Goal: Obtain resource: Obtain resource

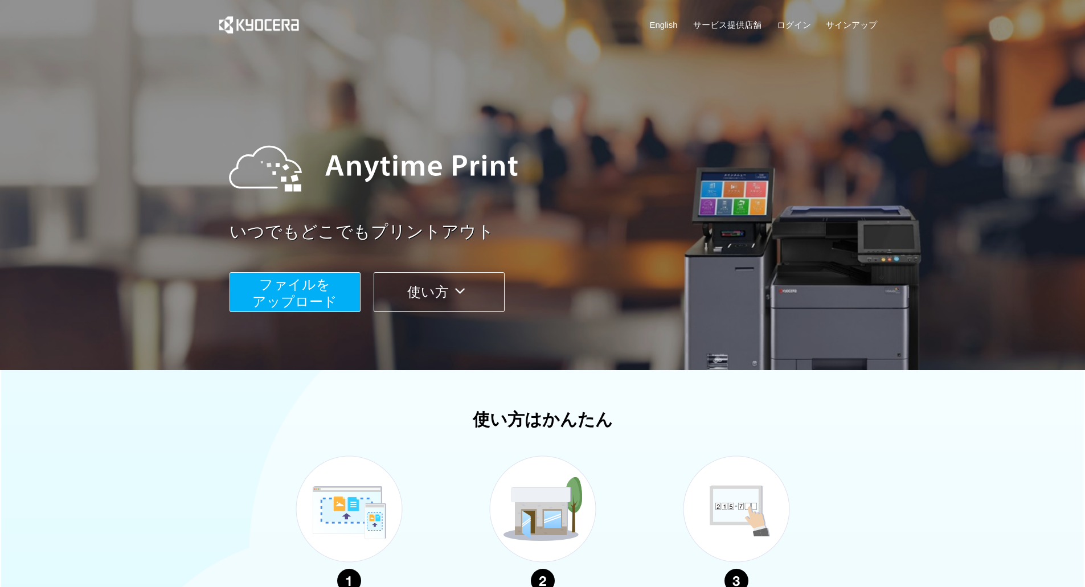
click at [309, 293] on span "ファイルを ​​アップロード" at bounding box center [294, 293] width 85 height 32
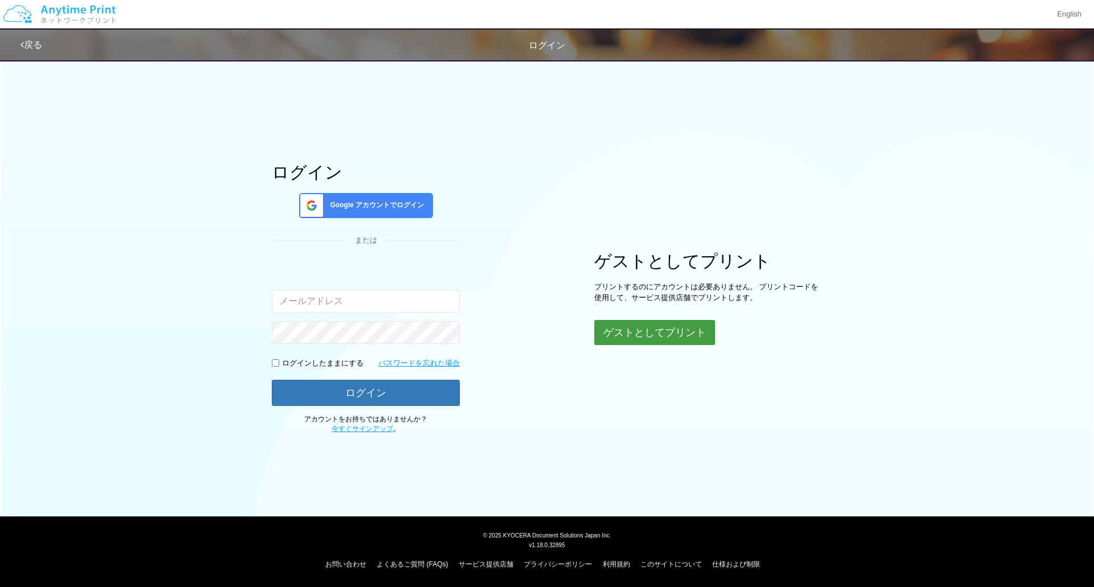
click at [709, 334] on button "ゲストとしてプリント" at bounding box center [654, 332] width 121 height 25
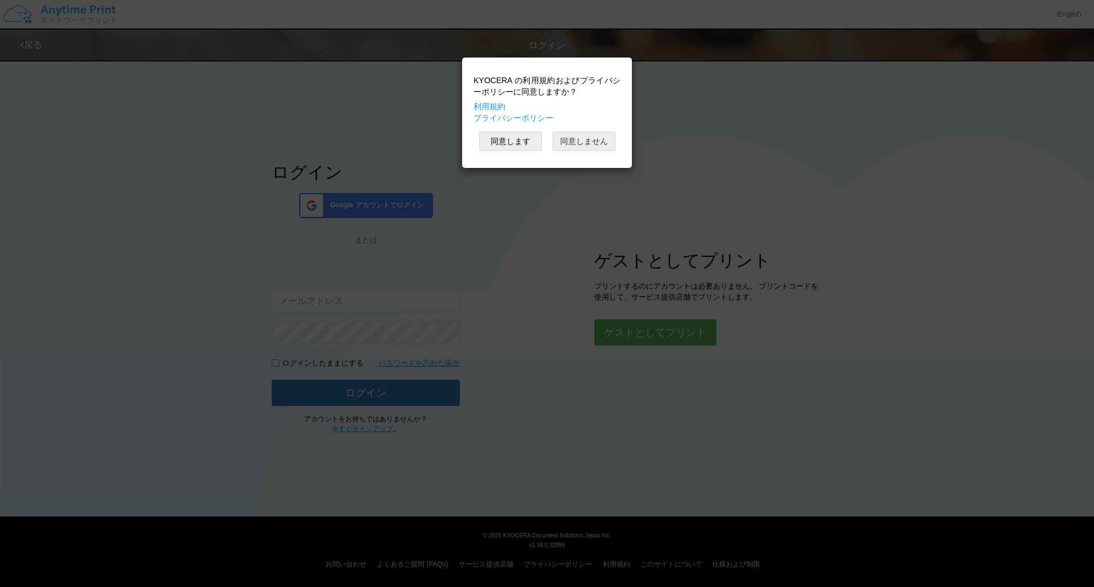
click at [552, 144] on button "同意しません" at bounding box center [583, 141] width 63 height 19
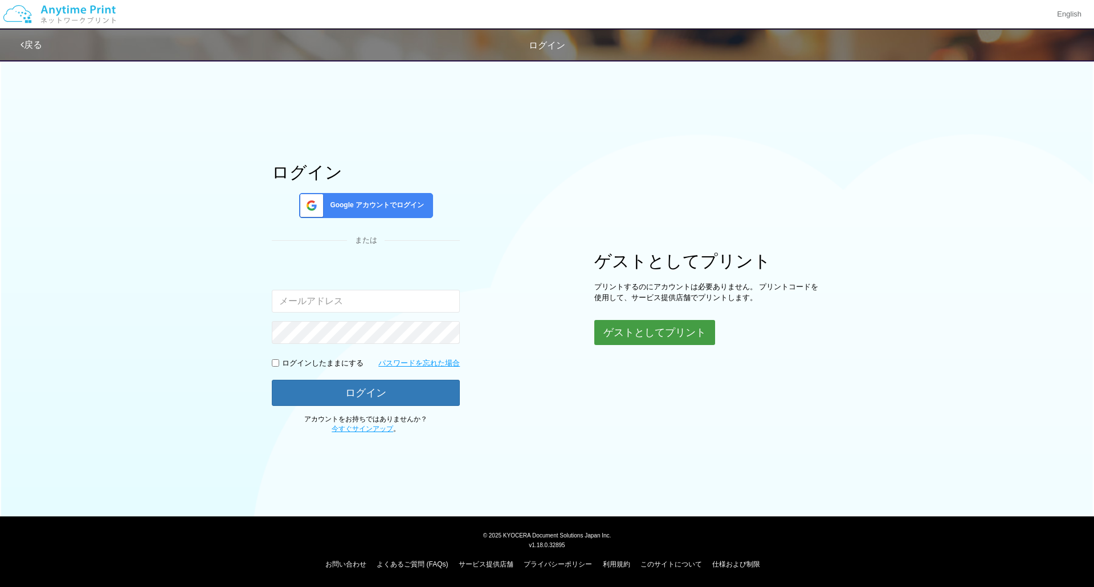
click at [693, 333] on button "ゲストとしてプリント" at bounding box center [654, 332] width 121 height 25
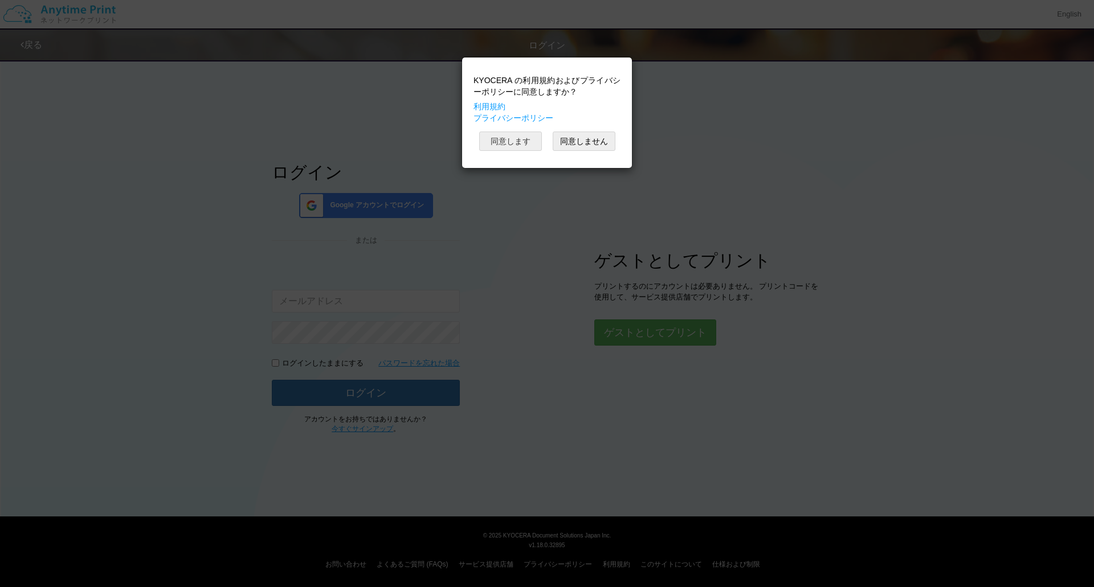
click at [514, 144] on button "同意します" at bounding box center [510, 141] width 63 height 19
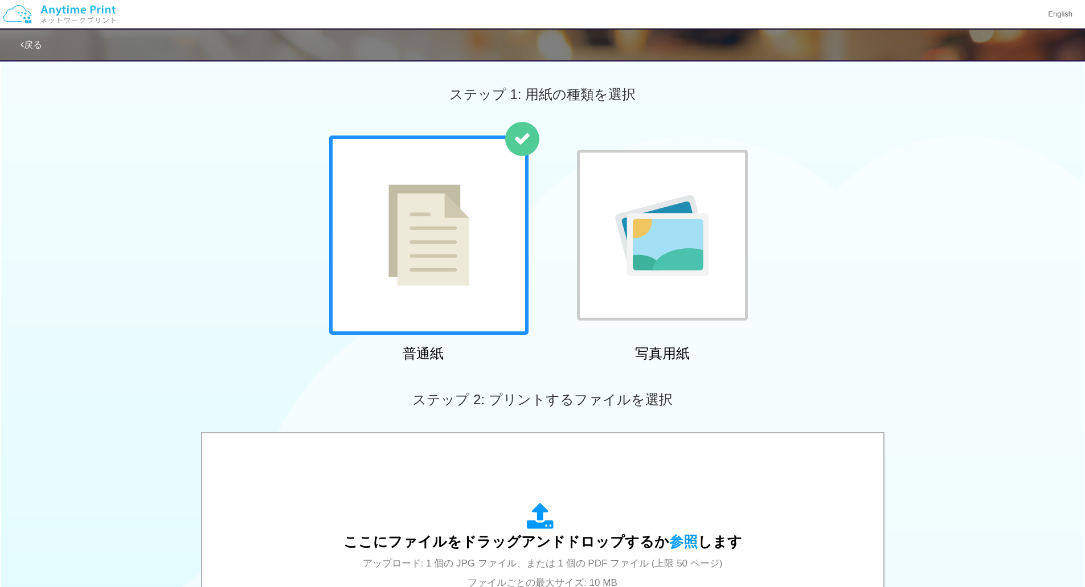
click at [452, 221] on img at bounding box center [428, 235] width 81 height 101
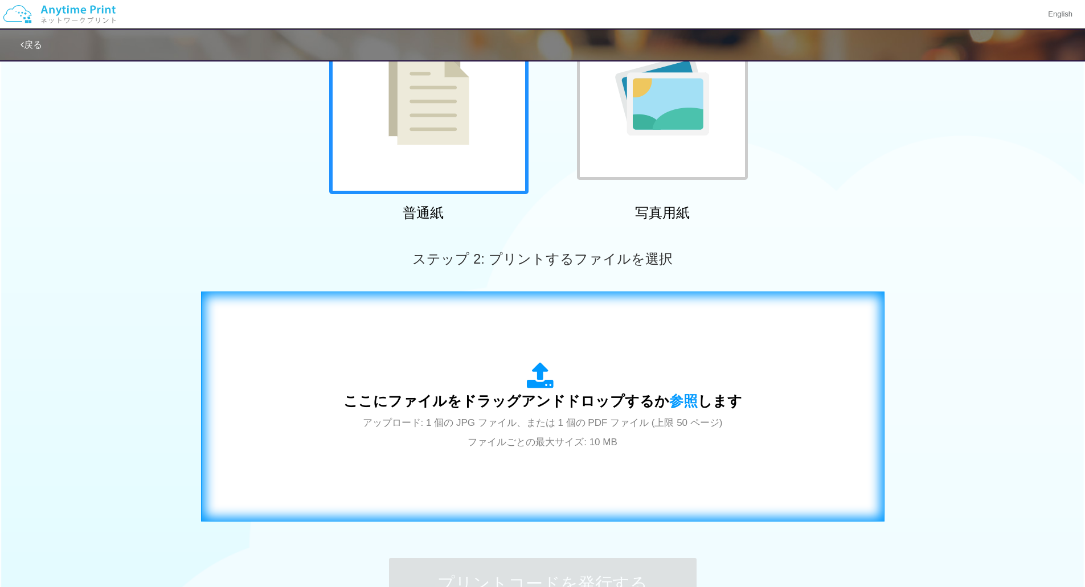
scroll to position [171, 0]
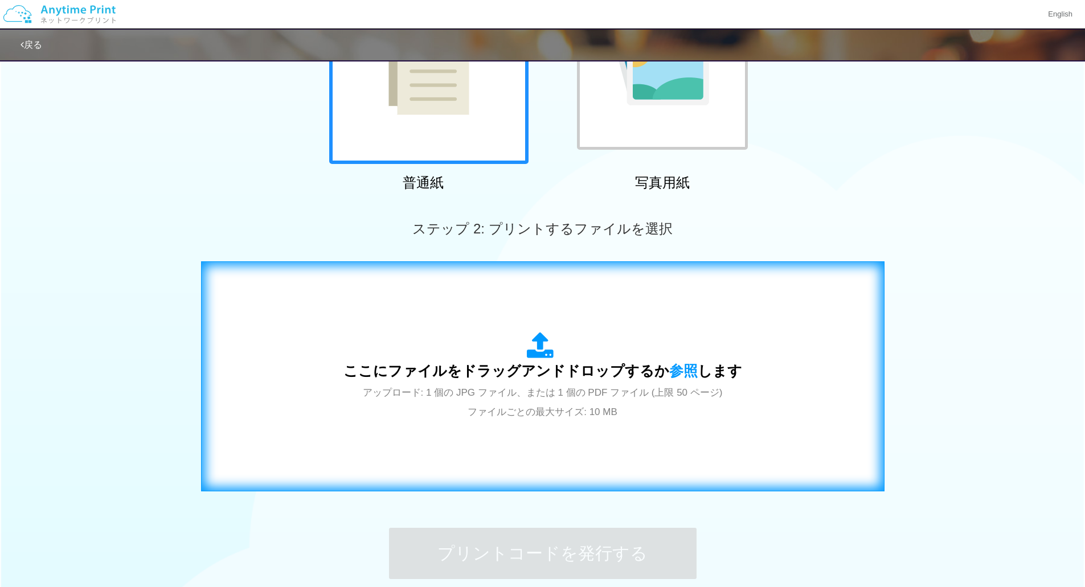
click at [535, 410] on span "アップロード: 1 個の JPG ファイル、または 1 個の PDF ファイル (上限 50 ページ) ファイルごとの最大サイズ: 10 MB" at bounding box center [543, 402] width 360 height 30
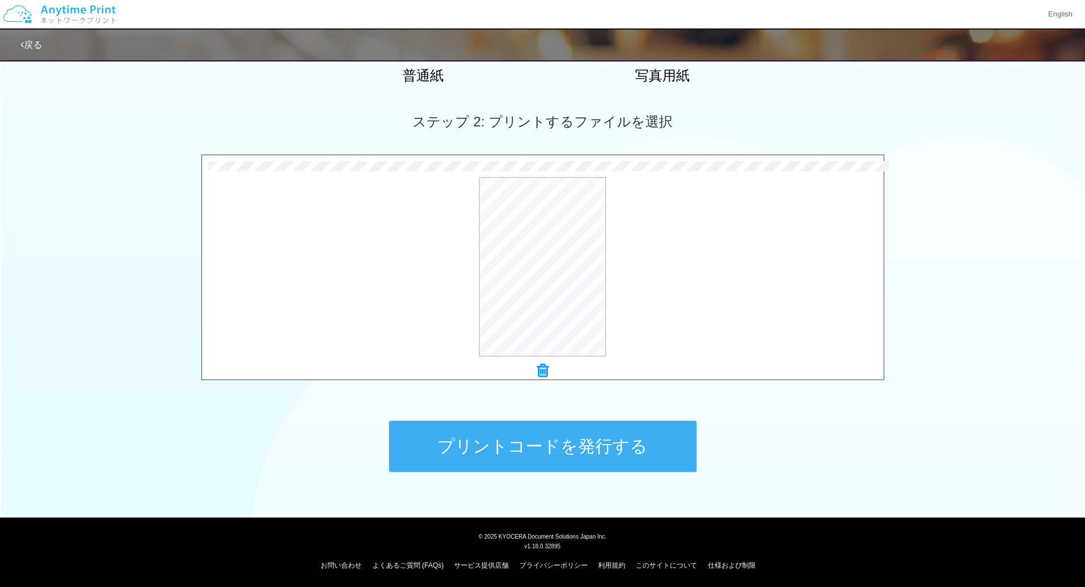
scroll to position [279, 0]
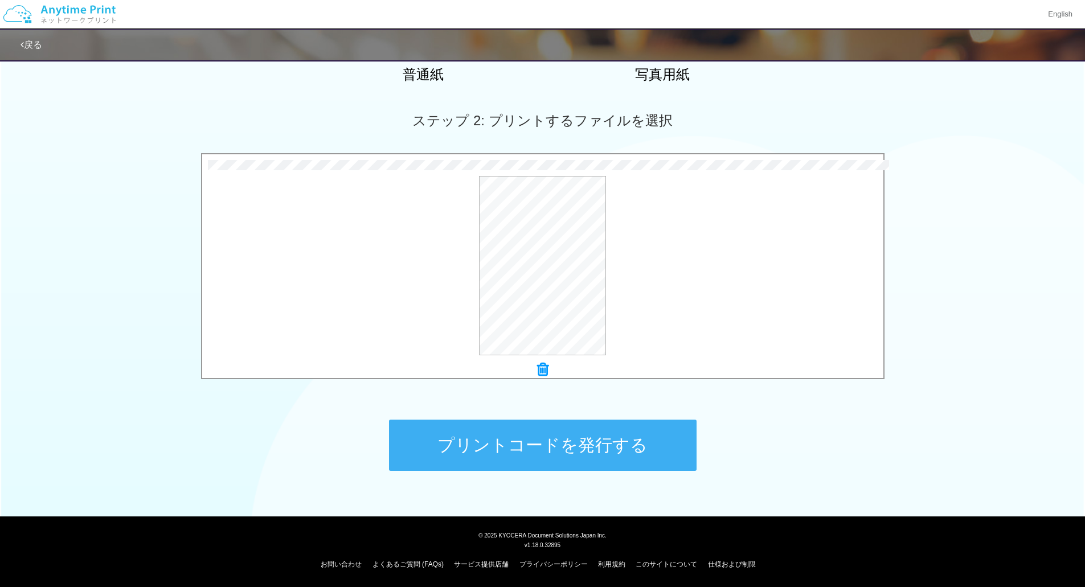
click at [627, 459] on button "プリントコードを発行する" at bounding box center [543, 445] width 308 height 51
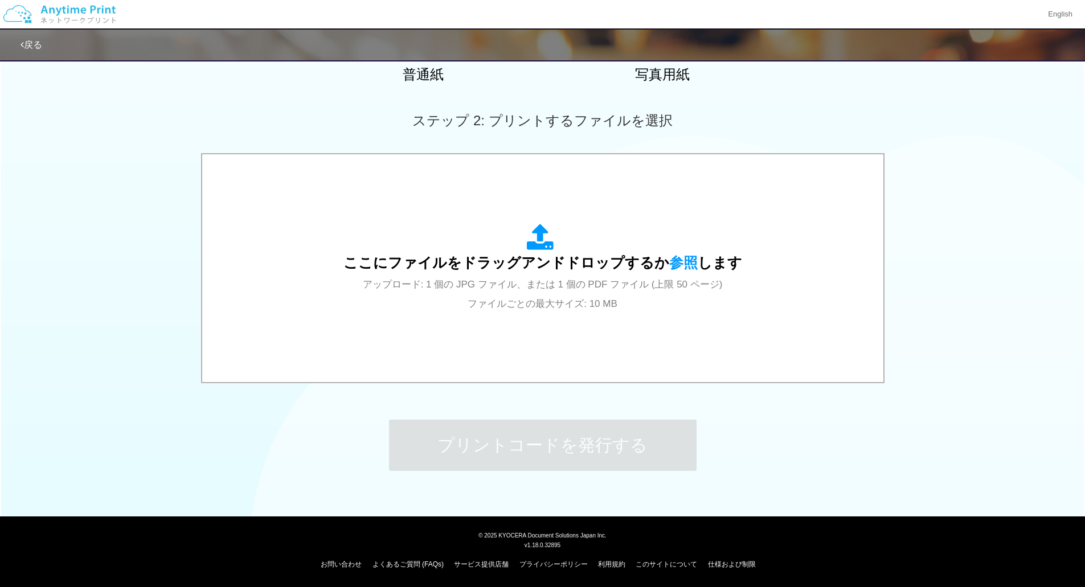
scroll to position [0, 0]
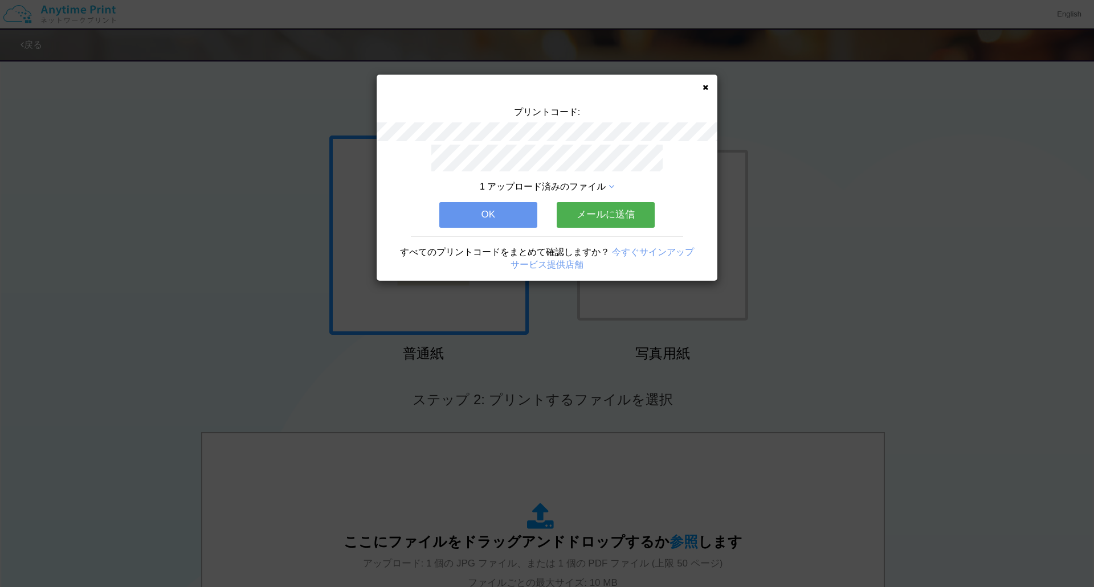
click at [703, 88] on icon at bounding box center [705, 87] width 6 height 7
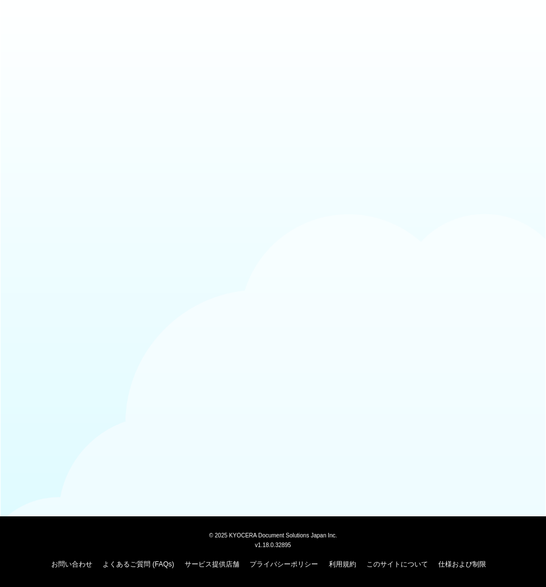
click at [234, 205] on body "© [DATE] KYOCERA Document Solutions Japan Inc. v1.18.0.32895 お問い合わせ よくあるご質問 (FA…" at bounding box center [273, 293] width 546 height 587
click at [236, 361] on body "© [DATE] KYOCERA Document Solutions Japan Inc. v1.18.0.32895 お問い合わせ よくあるご質問 (FA…" at bounding box center [273, 293] width 546 height 587
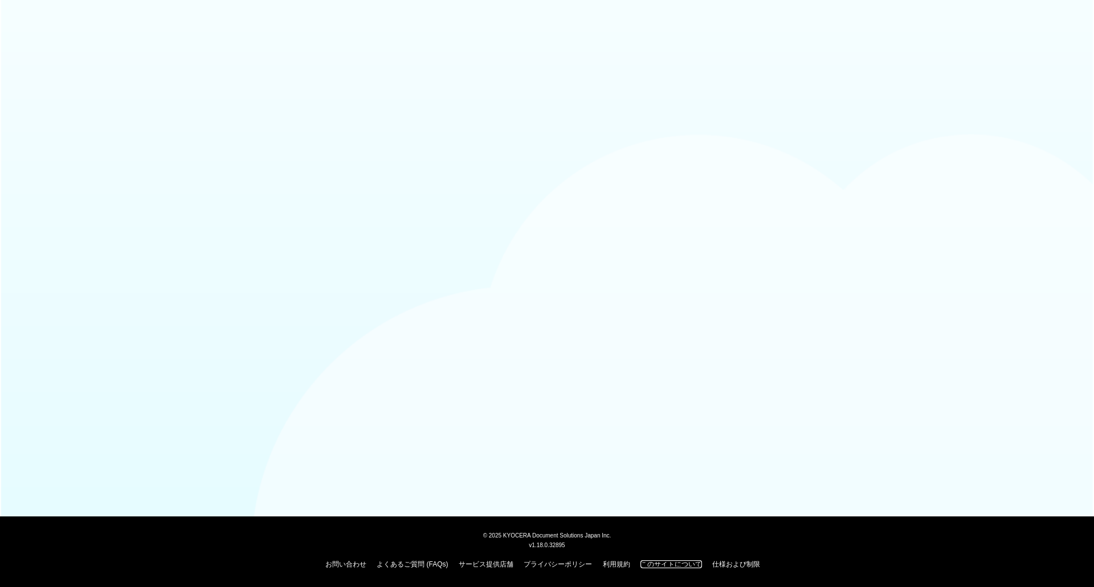
click at [545, 563] on link "このサイトについて" at bounding box center [671, 564] width 62 height 8
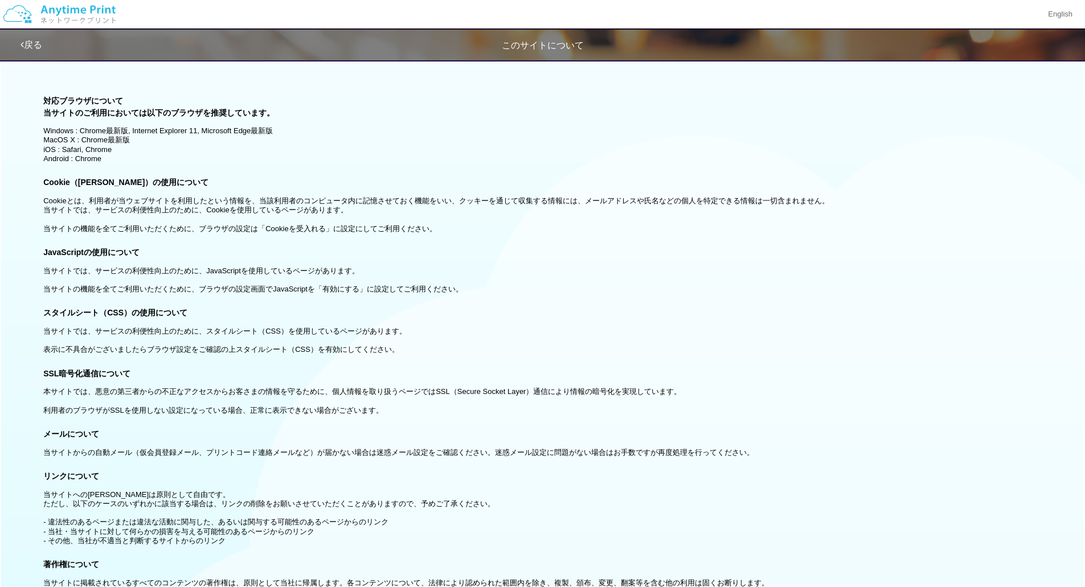
click at [64, 15] on img at bounding box center [59, 14] width 121 height 40
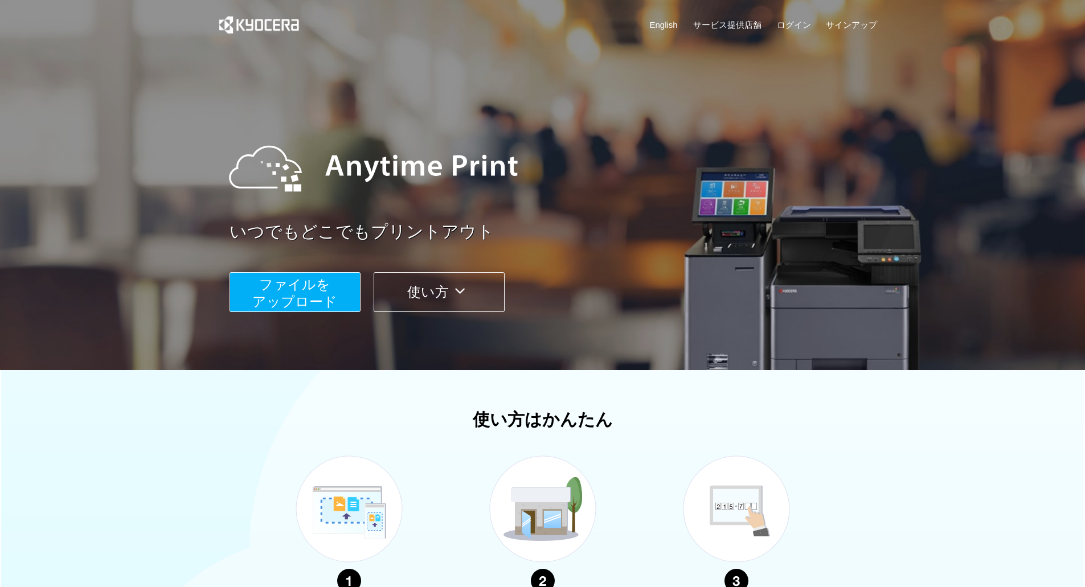
click at [284, 293] on span "ファイルを ​​アップロード" at bounding box center [294, 293] width 85 height 32
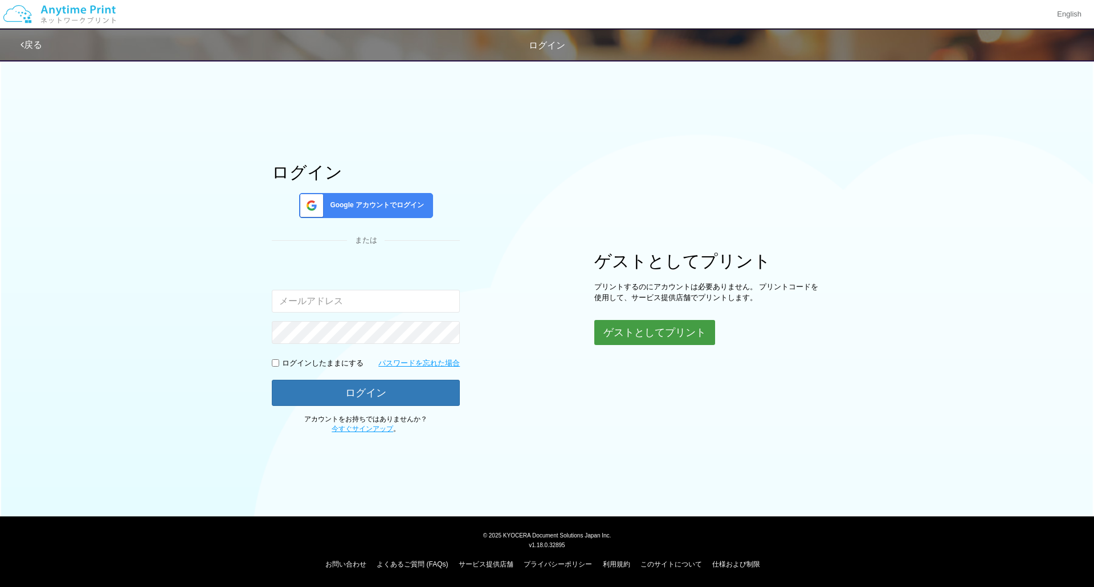
click at [545, 331] on button "ゲストとしてプリント" at bounding box center [654, 332] width 121 height 25
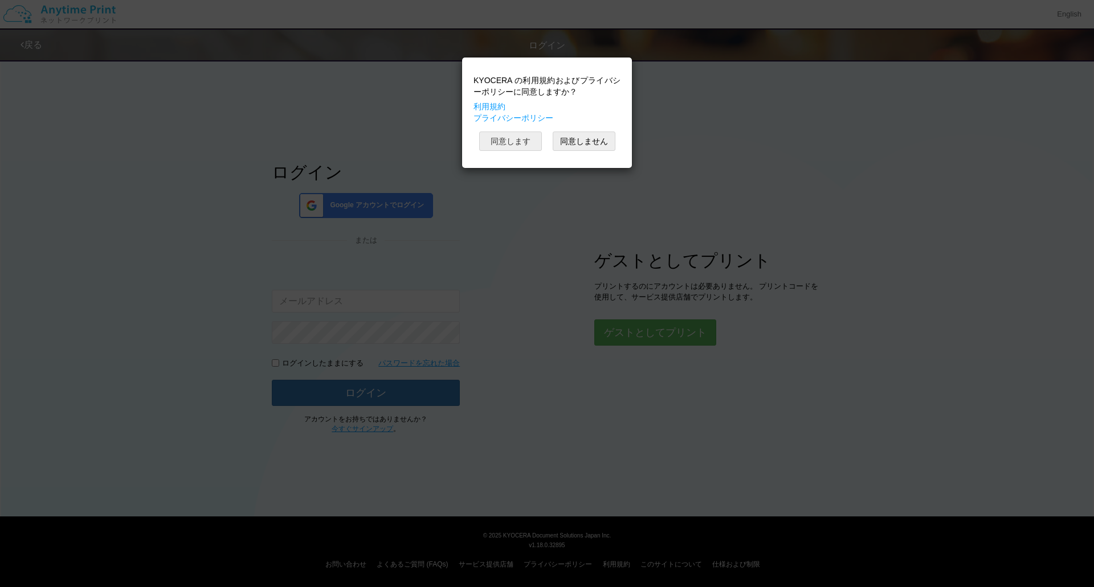
click at [526, 142] on button "同意します" at bounding box center [510, 141] width 63 height 19
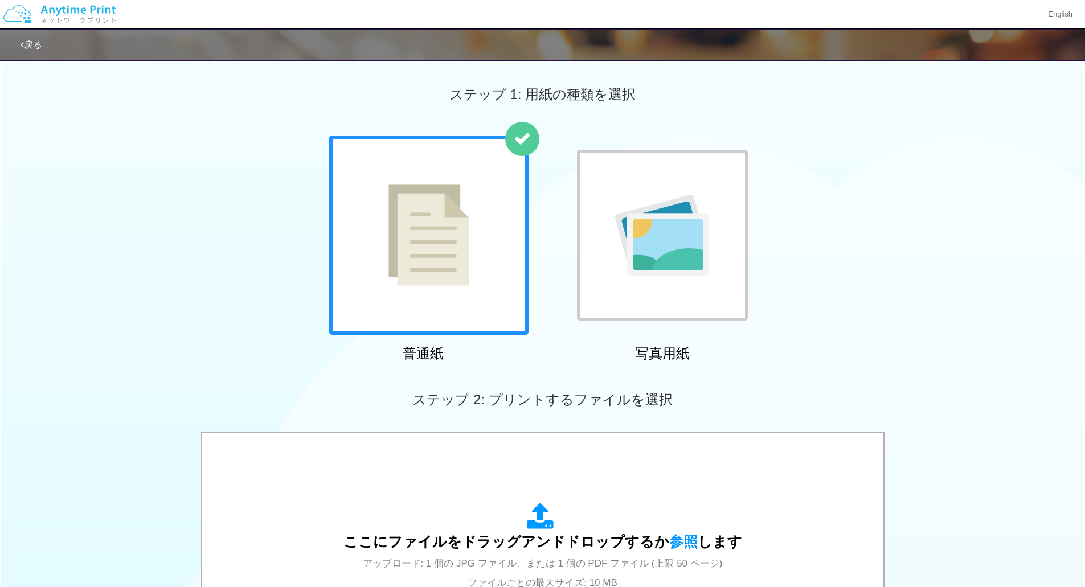
click at [441, 239] on img at bounding box center [428, 235] width 81 height 101
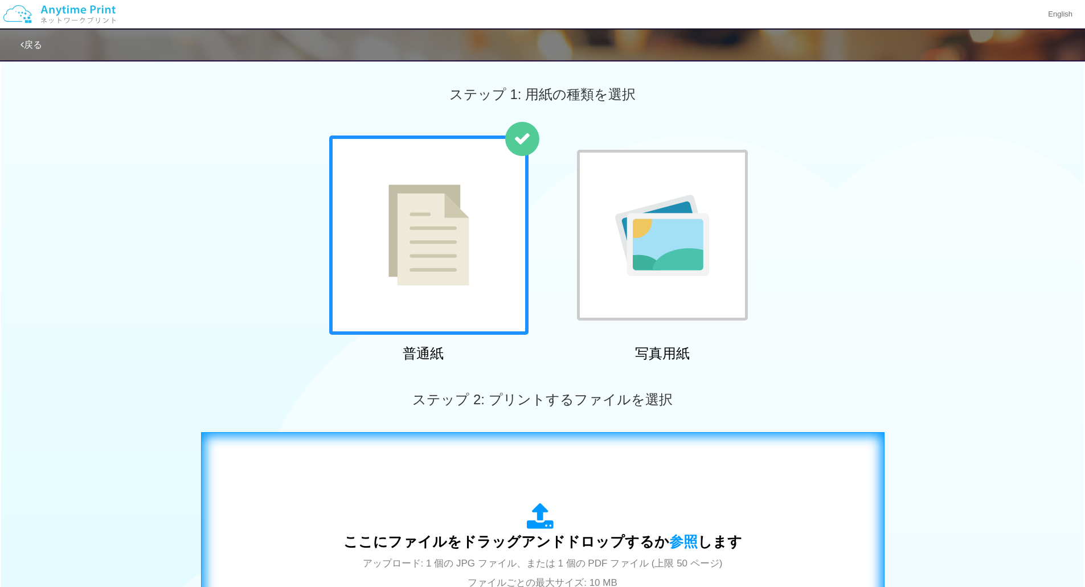
click at [469, 539] on span "ここにファイルをドラッグアンドドロップするか 参照 します" at bounding box center [542, 542] width 399 height 16
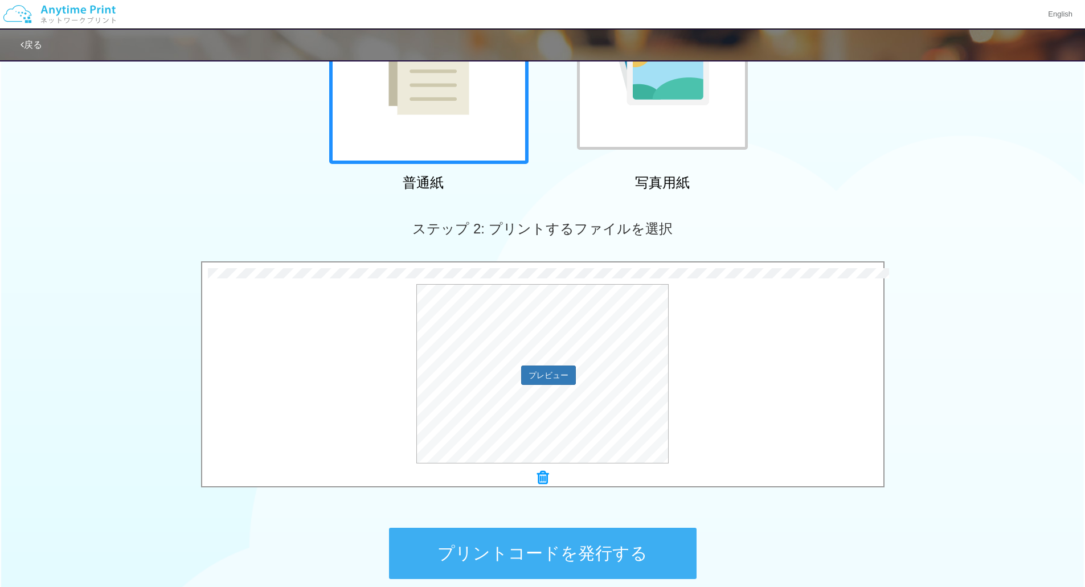
scroll to position [279, 0]
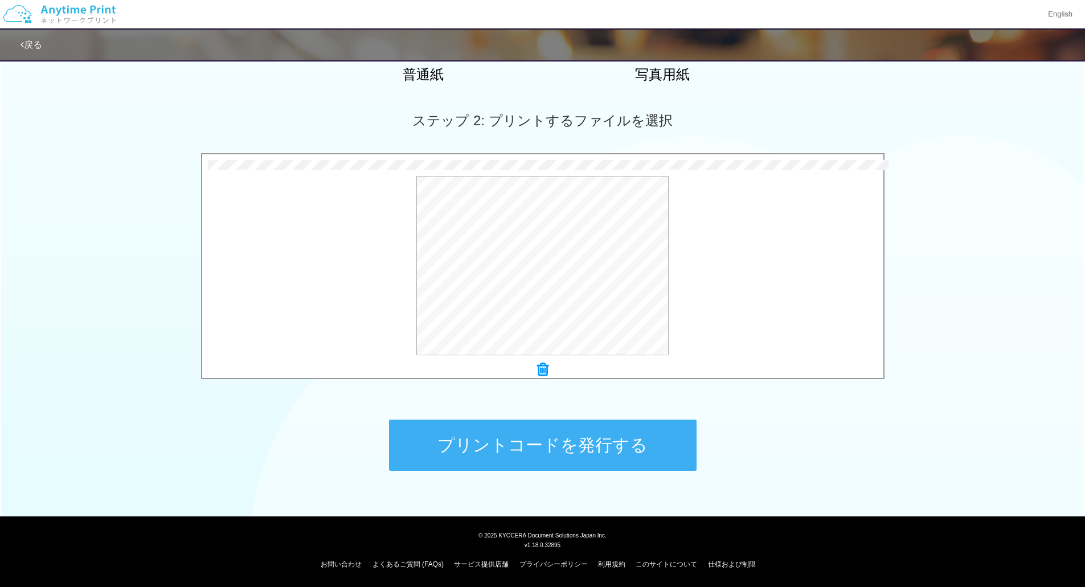
click at [545, 443] on button "プリントコードを発行する" at bounding box center [543, 445] width 308 height 51
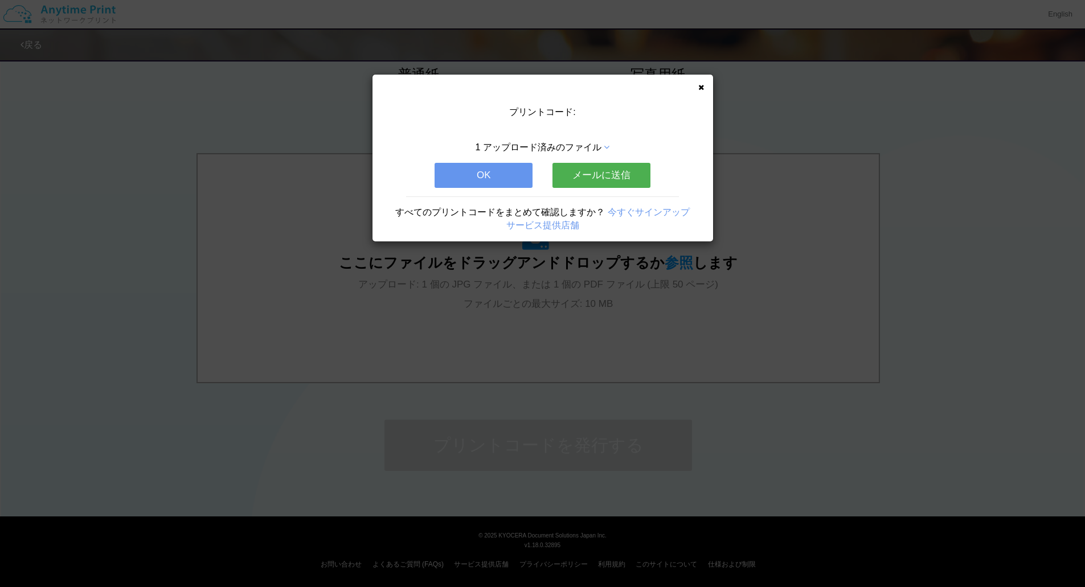
scroll to position [0, 0]
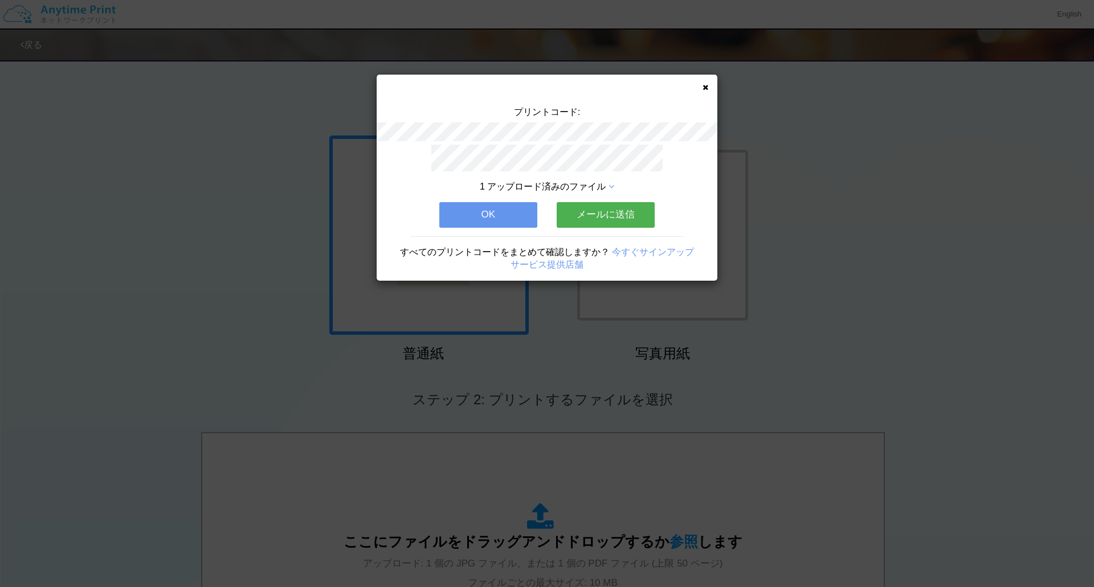
click at [524, 216] on button "OK" at bounding box center [488, 214] width 98 height 25
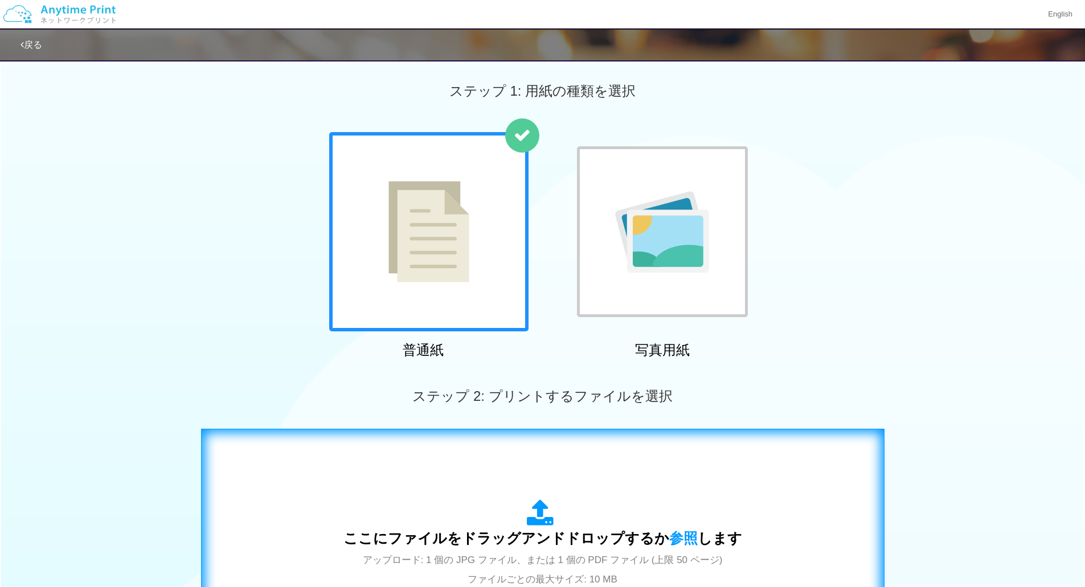
scroll to position [228, 0]
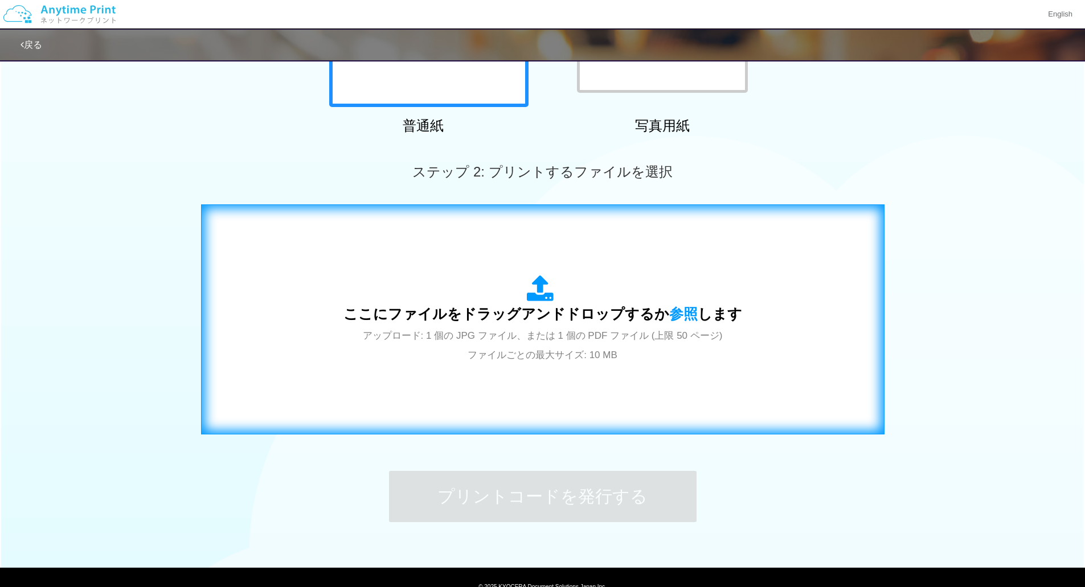
click at [545, 302] on icon at bounding box center [543, 289] width 32 height 28
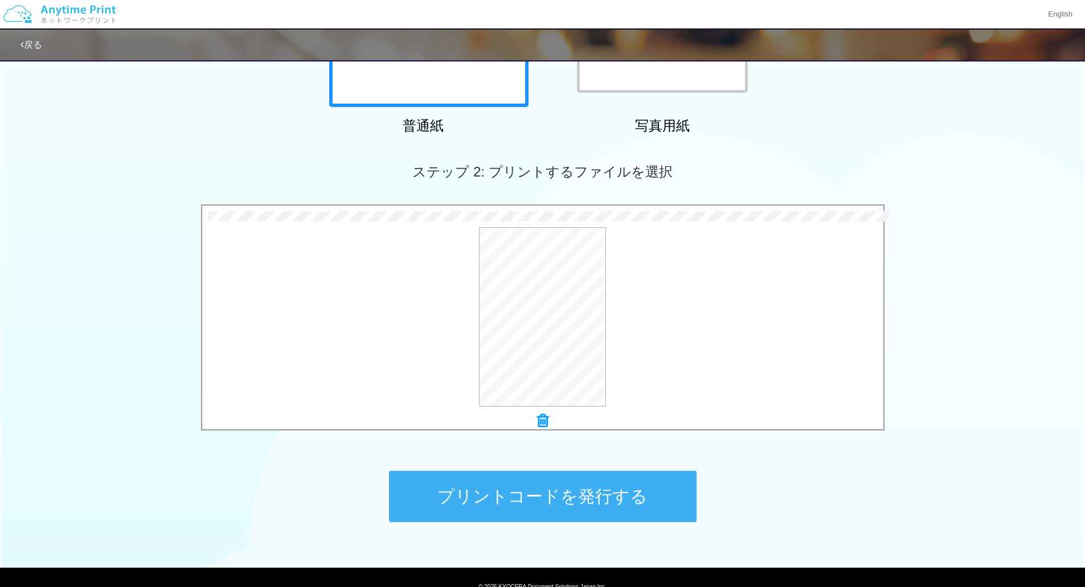
click at [535, 508] on button "プリントコードを発行する" at bounding box center [543, 496] width 308 height 51
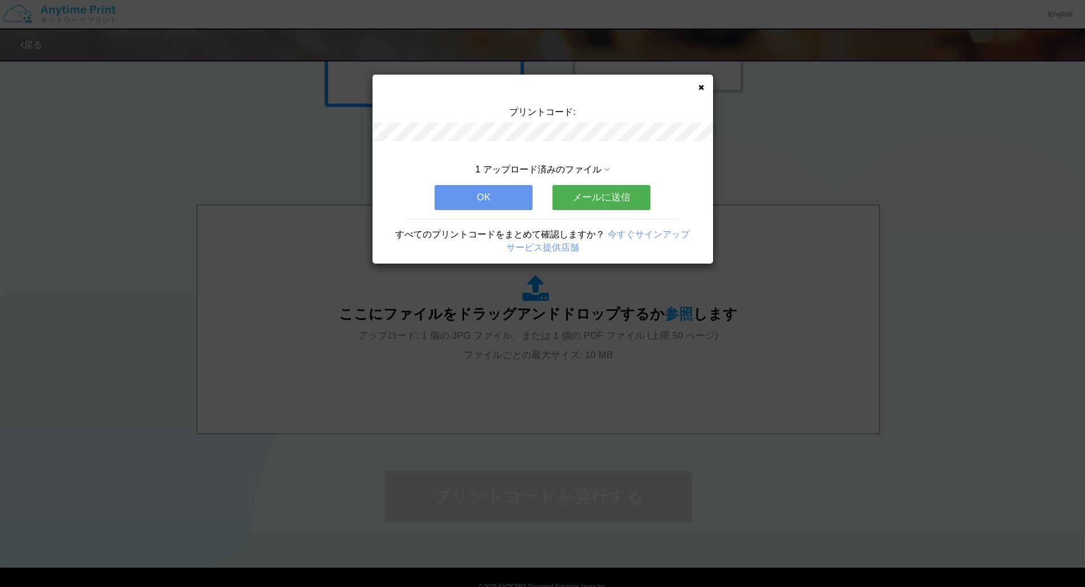
scroll to position [0, 0]
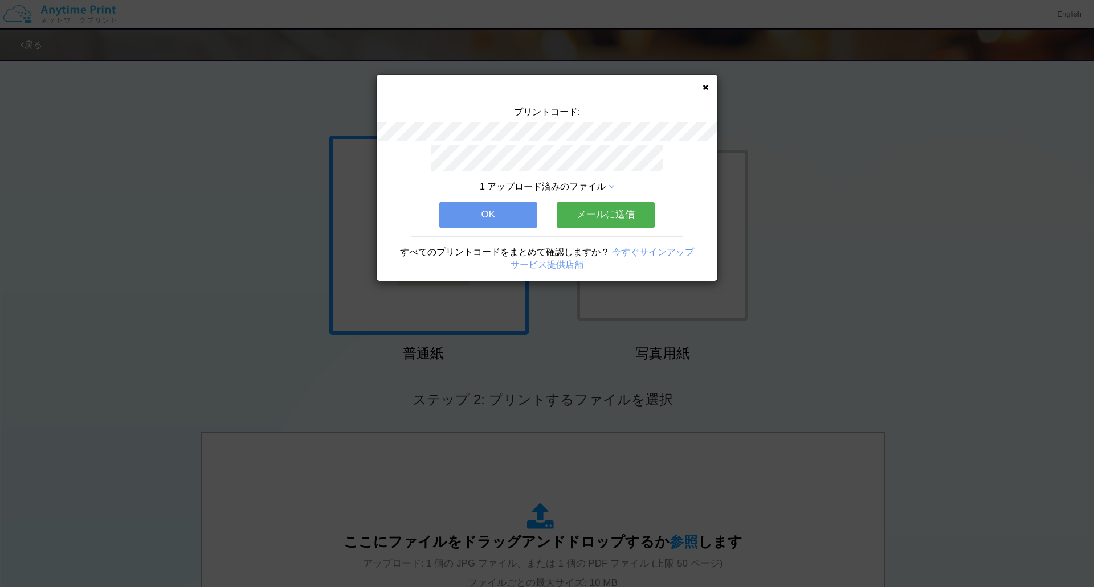
click at [504, 216] on button "OK" at bounding box center [488, 214] width 98 height 25
